Goal: Task Accomplishment & Management: Use online tool/utility

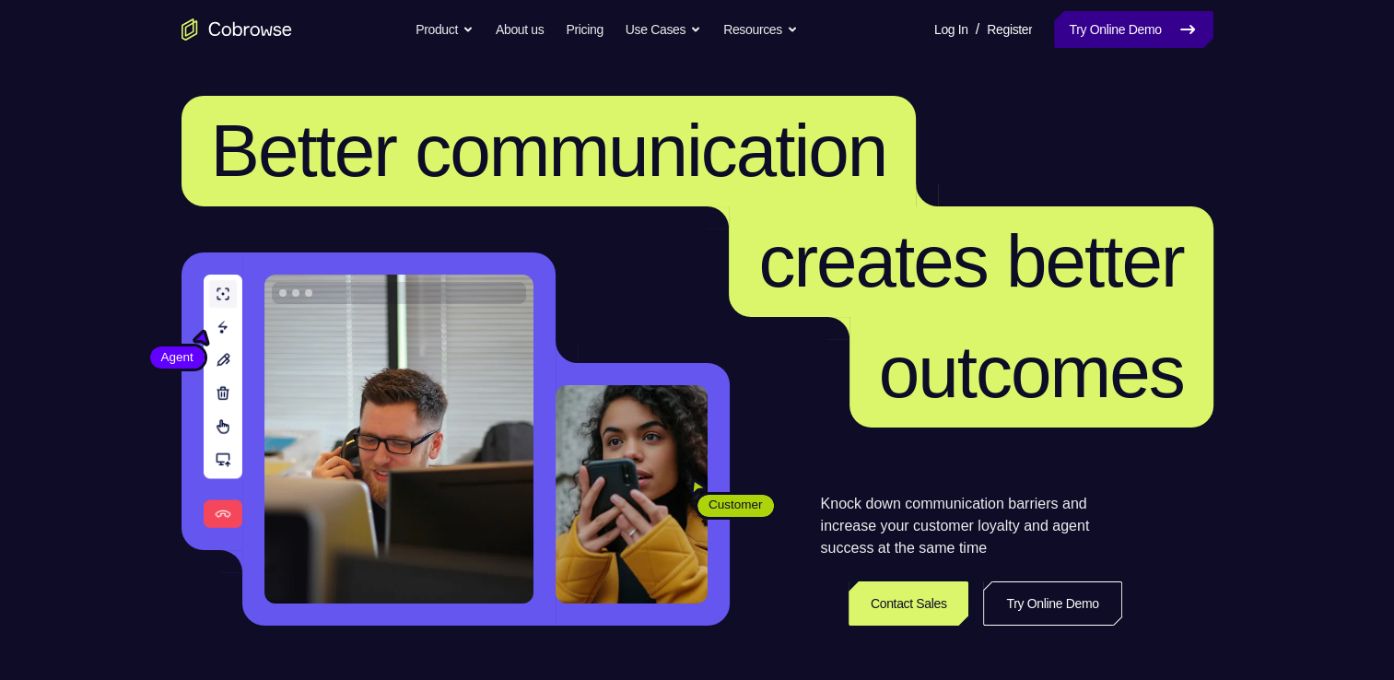
drag, startPoint x: 0, startPoint y: 0, endPoint x: 1067, endPoint y: 24, distance: 1067.1
click at [1067, 24] on link "Try Online Demo" at bounding box center [1133, 29] width 158 height 37
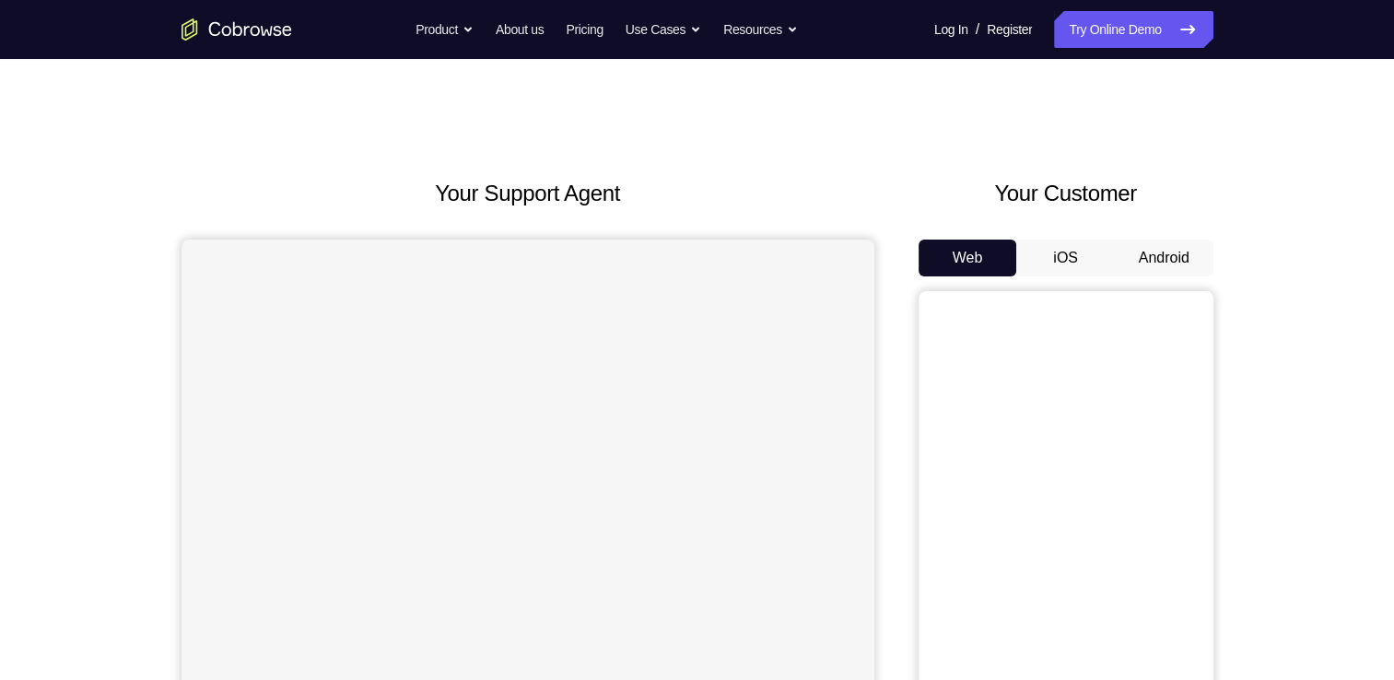
click at [1156, 252] on button "Android" at bounding box center [1164, 258] width 99 height 37
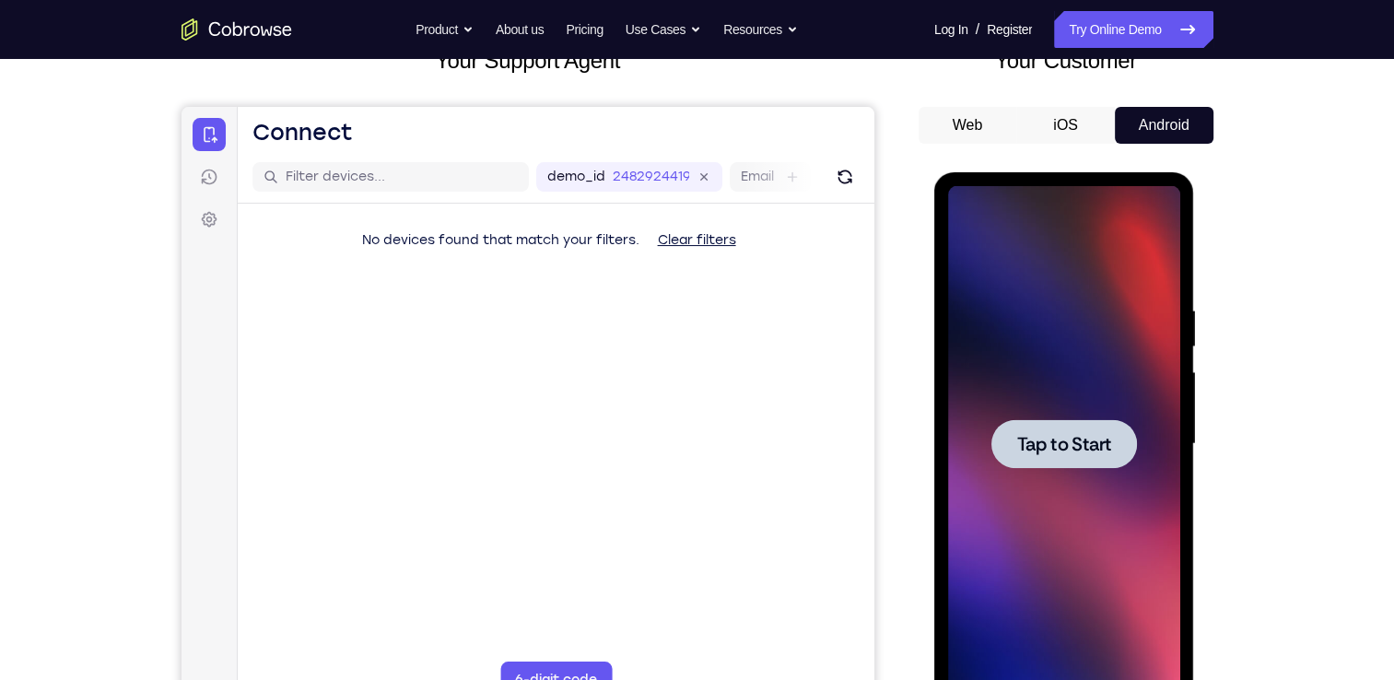
drag, startPoint x: 1049, startPoint y: 461, endPoint x: 1767, endPoint y: 181, distance: 770.4
click at [1049, 461] on div at bounding box center [1064, 443] width 146 height 49
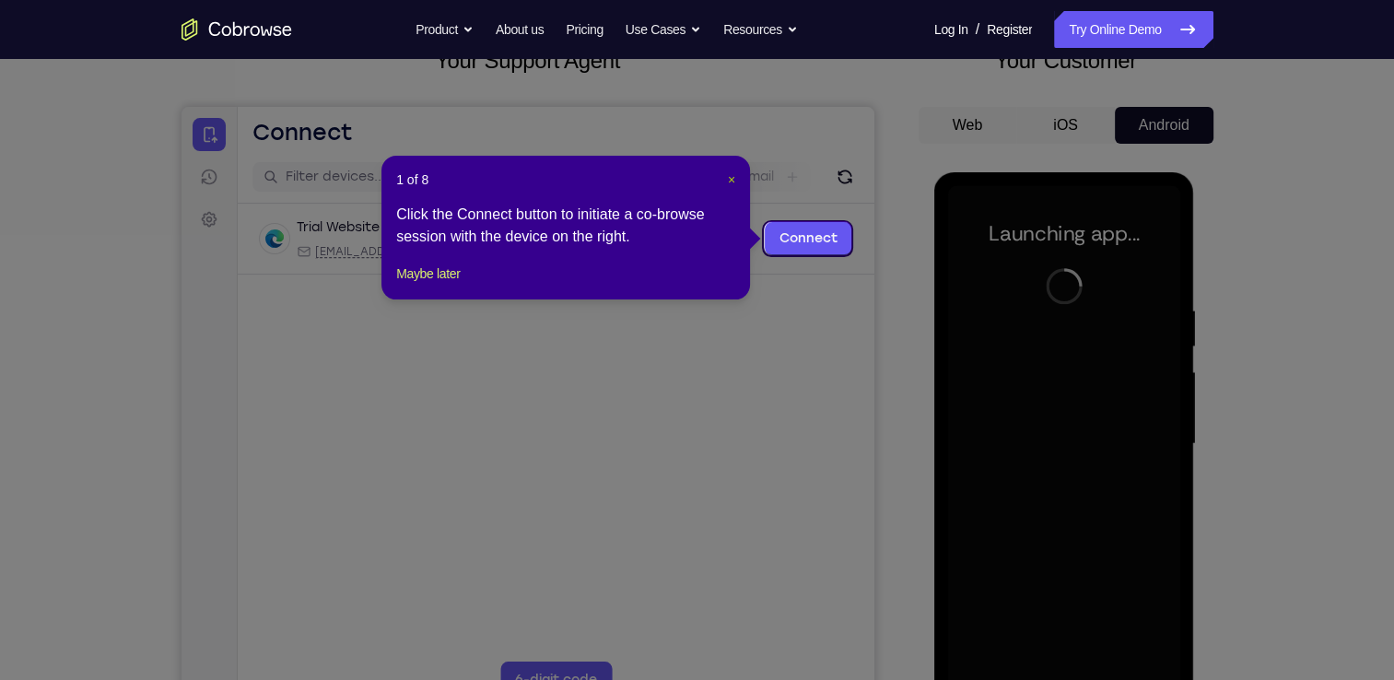
click at [731, 182] on span "×" at bounding box center [731, 179] width 7 height 15
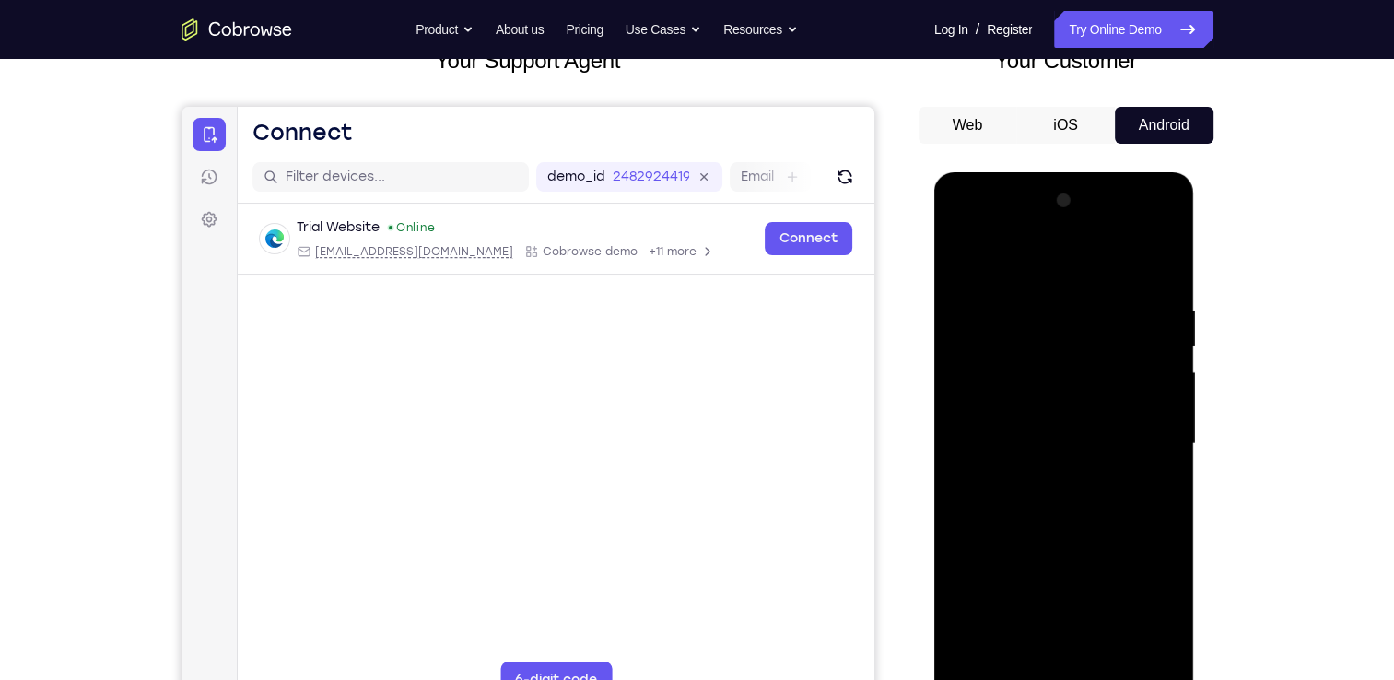
scroll to position [365, 0]
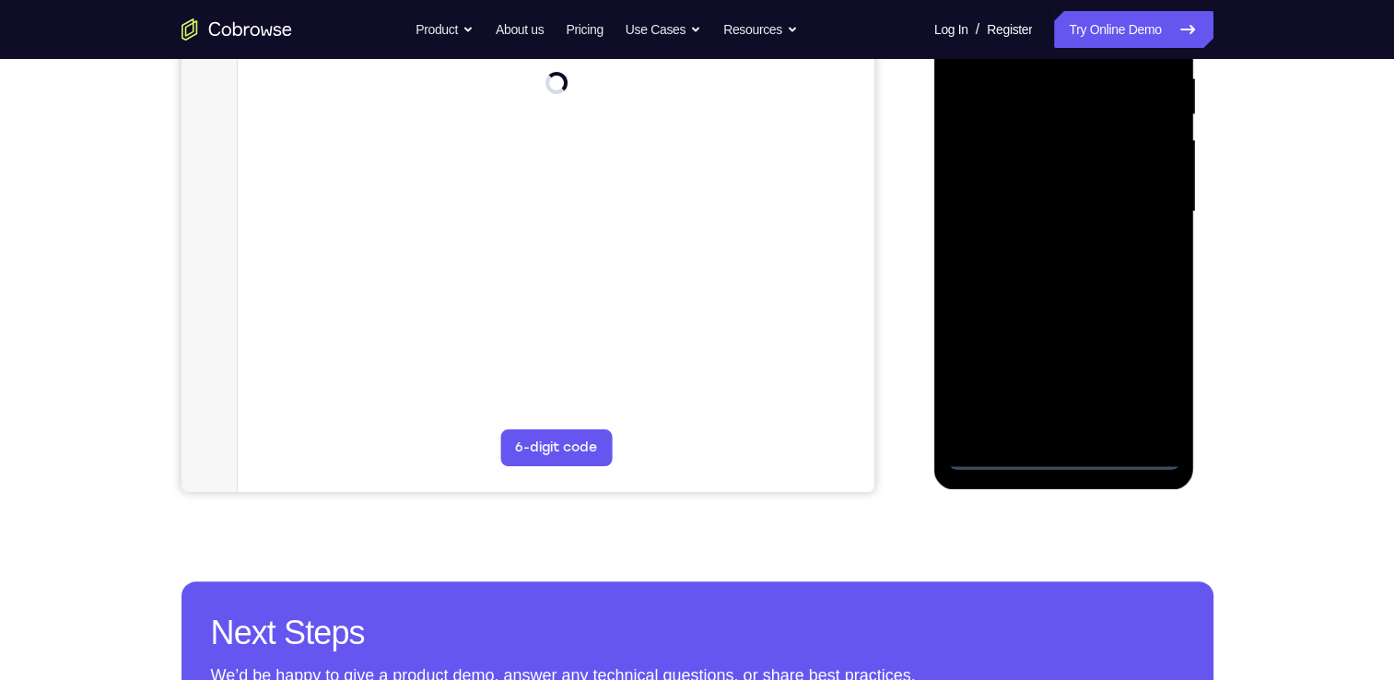
click at [1062, 452] on div at bounding box center [1064, 212] width 232 height 516
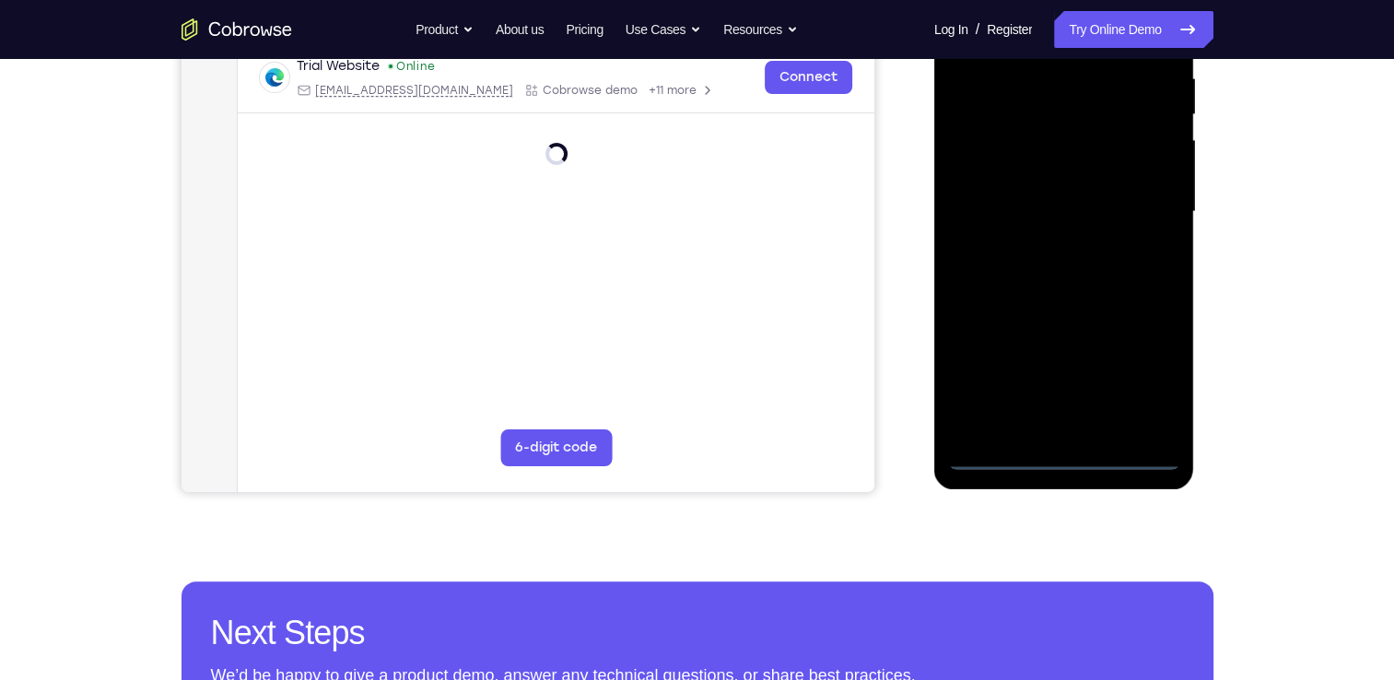
click at [1145, 380] on div at bounding box center [1064, 212] width 232 height 516
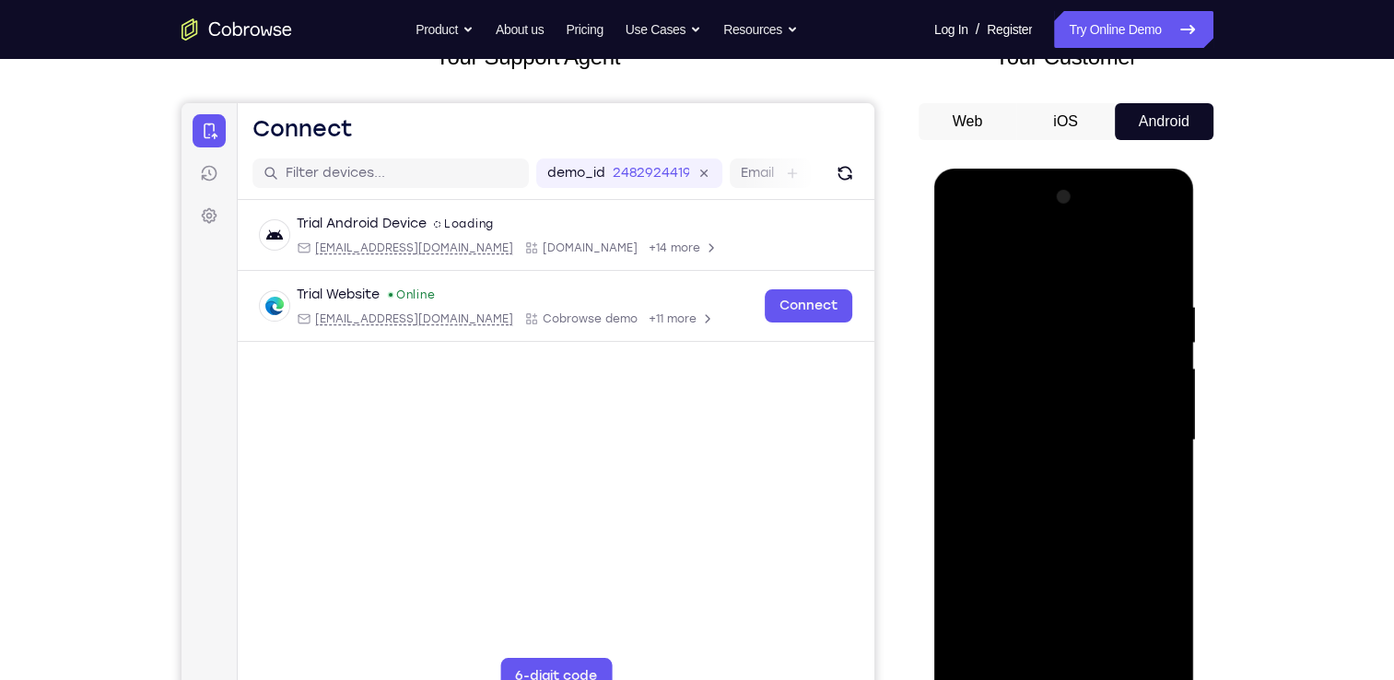
scroll to position [129, 0]
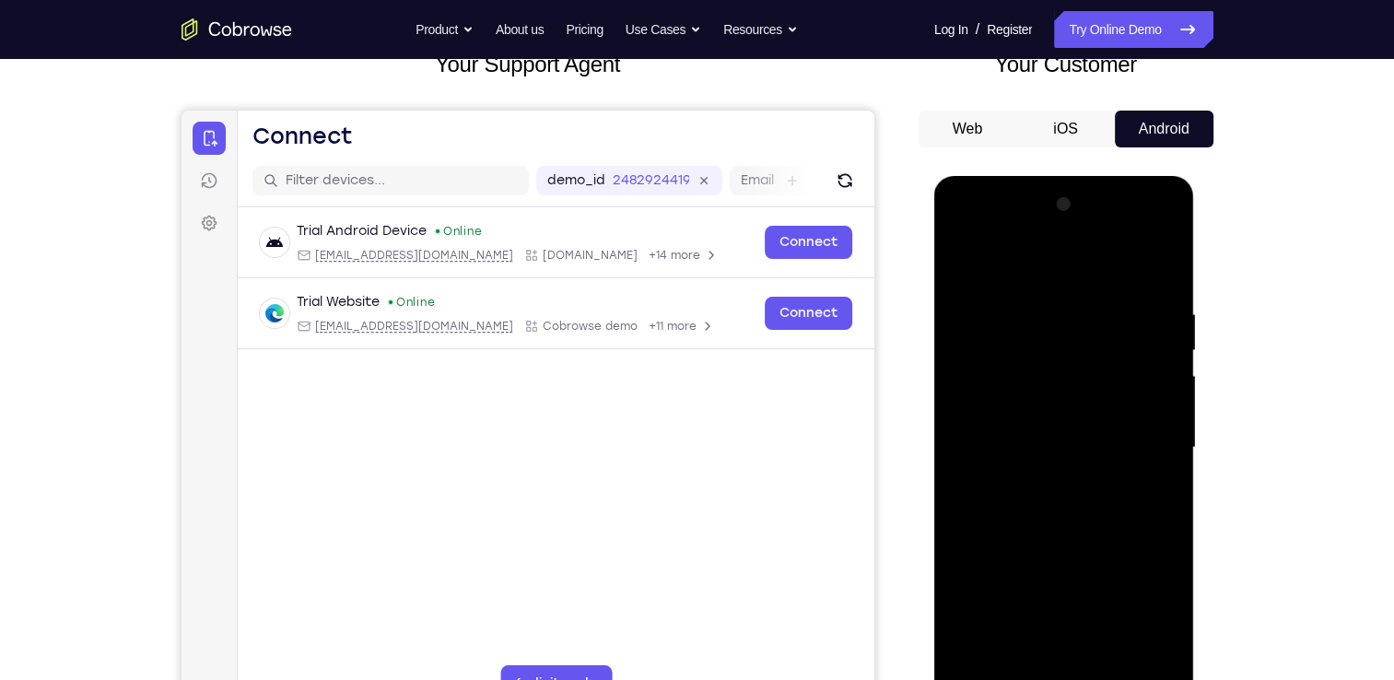
click at [1013, 254] on div at bounding box center [1064, 448] width 232 height 516
click at [1140, 439] on div at bounding box center [1064, 448] width 232 height 516
click at [1044, 487] on div at bounding box center [1064, 448] width 232 height 516
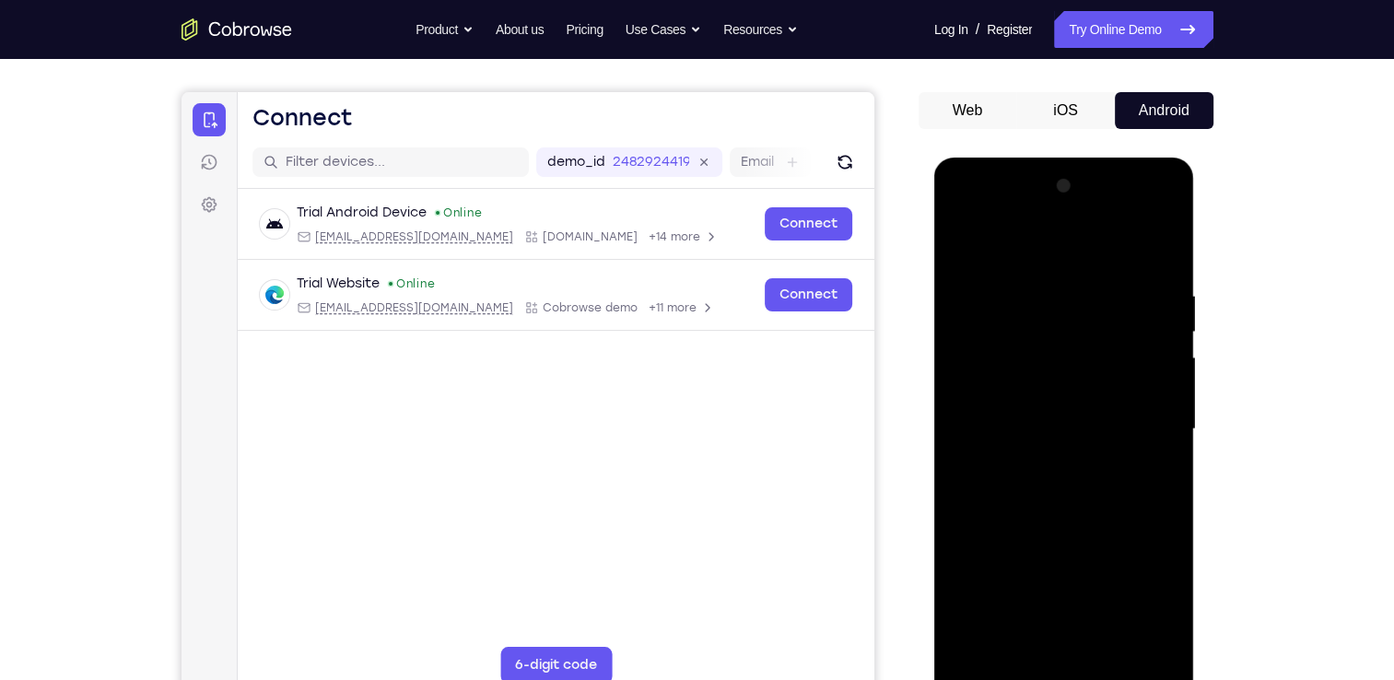
scroll to position [146, 0]
click at [1036, 519] on div at bounding box center [1064, 430] width 232 height 516
click at [1035, 413] on div at bounding box center [1064, 430] width 232 height 516
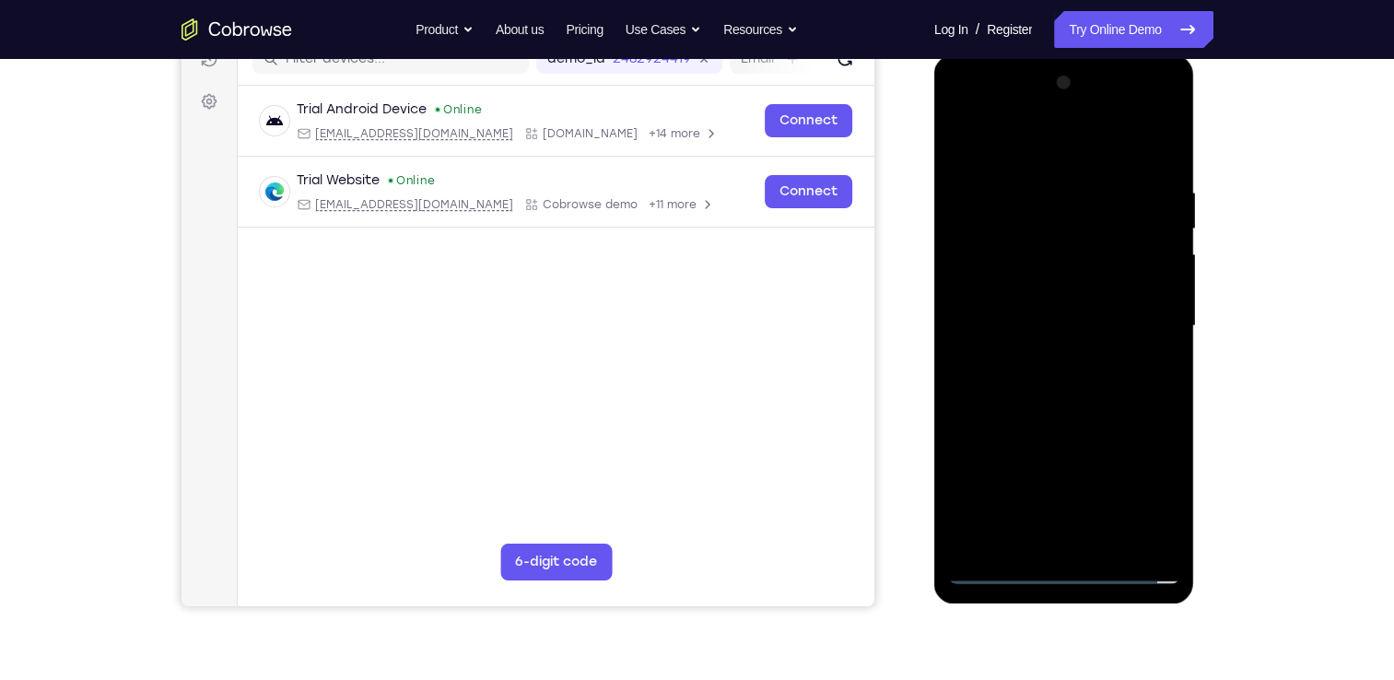
scroll to position [250, 0]
click at [1026, 339] on div at bounding box center [1064, 327] width 232 height 516
click at [1023, 310] on div at bounding box center [1064, 327] width 232 height 516
click at [1025, 345] on div at bounding box center [1064, 327] width 232 height 516
